Goal: Information Seeking & Learning: Learn about a topic

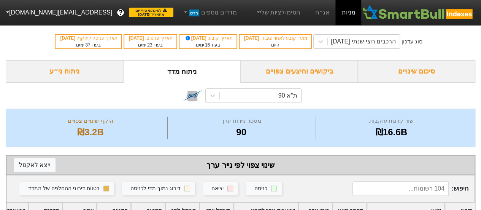
click at [68, 73] on div "ניתוח ני״ע" at bounding box center [65, 71] width 118 height 22
